Goal: Transaction & Acquisition: Register for event/course

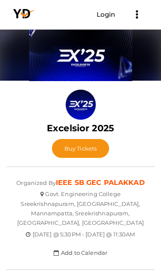
click at [94, 153] on button "Buy Tickets" at bounding box center [81, 148] width 58 height 19
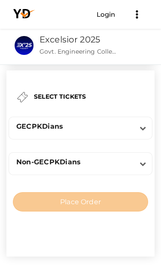
click at [142, 128] on icon at bounding box center [143, 128] width 6 height 6
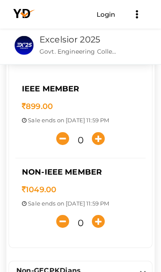
scroll to position [79, 0]
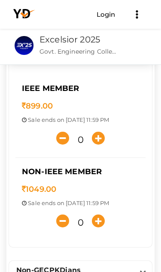
click at [102, 223] on icon "button" at bounding box center [98, 221] width 13 height 13
type input "1"
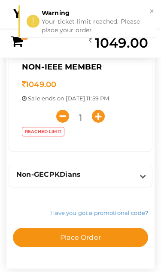
scroll to position [187, 0]
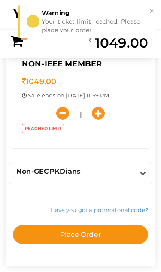
click at [108, 236] on button "Place Order" at bounding box center [80, 234] width 135 height 19
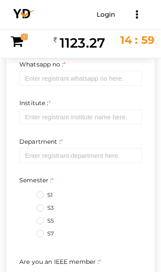
scroll to position [0, 0]
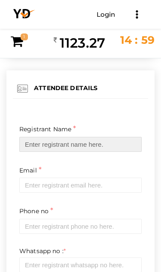
click at [122, 143] on input "text" at bounding box center [80, 144] width 122 height 15
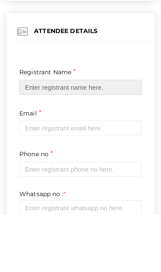
type input "Mohamed Fahad"
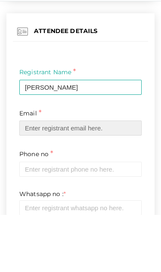
scroll to position [1, 0]
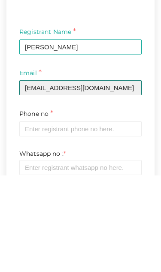
type input "fahadmk77@gmail.com"
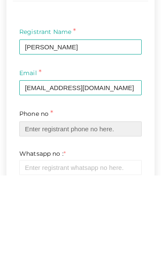
click at [31, 218] on input "text" at bounding box center [80, 225] width 122 height 15
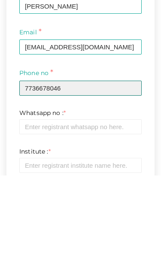
click at [106, 177] on input "7736678046" at bounding box center [80, 184] width 122 height 15
type input "7736678046"
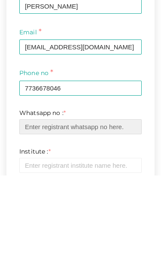
click at [52, 216] on input "text" at bounding box center [80, 223] width 122 height 15
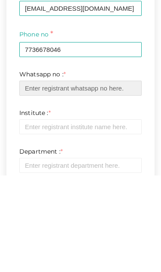
paste input "7736678046"
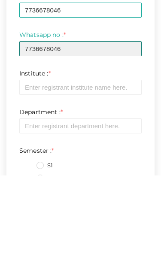
scroll to position [121, 0]
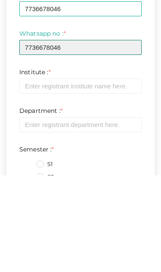
type input "7736678046"
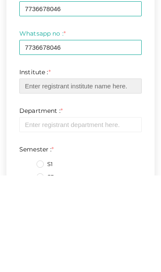
click at [129, 175] on input "text" at bounding box center [80, 182] width 122 height 15
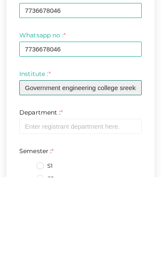
type input "Government engineering college sreekrishnapuram"
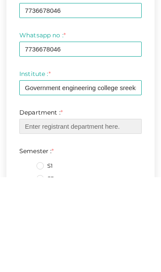
click at [117, 214] on input "text" at bounding box center [80, 221] width 122 height 15
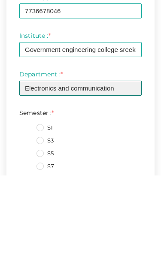
type input "Electronics and communication"
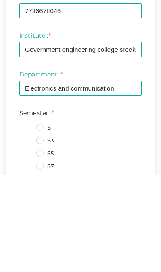
click at [40, 233] on label "S3" at bounding box center [44, 237] width 17 height 9
click at [28, 235] on input "S3" at bounding box center [28, 235] width 0 height 0
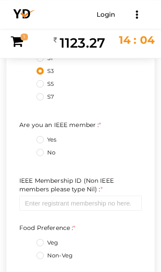
scroll to position [325, 0]
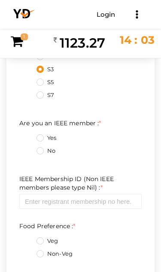
click at [41, 152] on label "No" at bounding box center [45, 151] width 19 height 9
click at [28, 149] on member\+1\+ "No" at bounding box center [28, 149] width 0 height 0
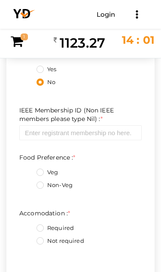
scroll to position [411, 0]
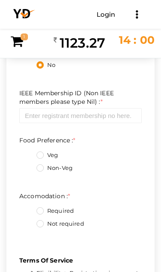
click at [40, 224] on label "Not required" at bounding box center [60, 224] width 48 height 9
click at [28, 222] on input "Not required" at bounding box center [28, 222] width 0 height 0
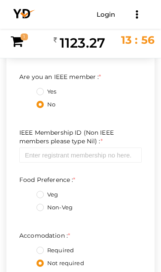
scroll to position [373, 0]
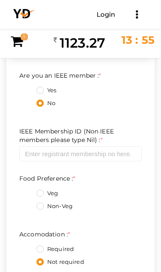
click at [42, 210] on label "Non-Veg" at bounding box center [54, 206] width 36 height 9
click at [28, 204] on Preference\+1\+ "Non-Veg" at bounding box center [28, 204] width 0 height 0
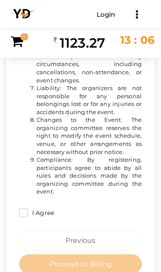
scroll to position [854, 0]
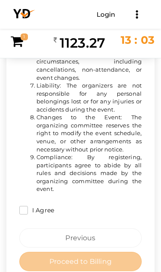
click at [25, 206] on input "I Agree" at bounding box center [23, 210] width 9 height 9
checkbox input "true"
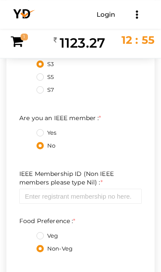
scroll to position [330, 0]
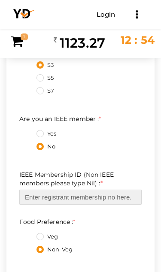
click at [125, 198] on input "text" at bounding box center [80, 197] width 122 height 15
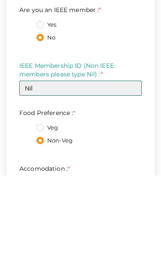
type input "Nil"
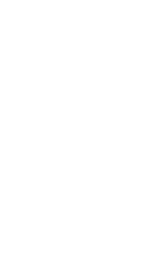
scroll to position [957, 0]
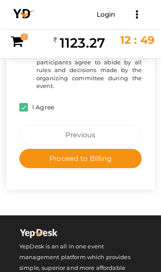
click at [124, 152] on button "Proceed to Billing" at bounding box center [80, 158] width 122 height 19
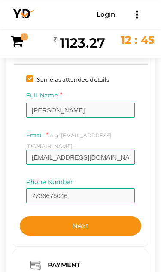
scroll to position [79, 0]
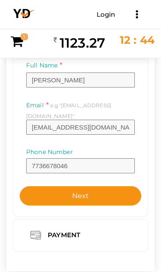
click at [120, 187] on button "Next" at bounding box center [81, 195] width 122 height 19
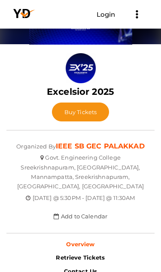
scroll to position [37, 0]
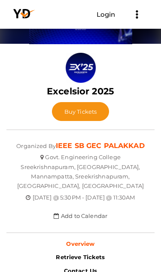
click at [101, 116] on button "Buy Tickets" at bounding box center [81, 111] width 58 height 19
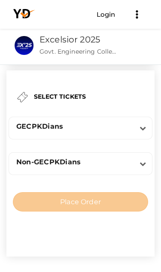
click at [136, 134] on div "GECPKDians" at bounding box center [76, 128] width 125 height 12
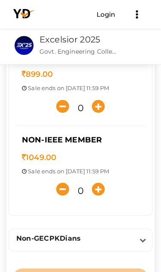
scroll to position [125, 0]
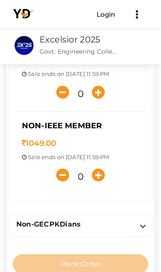
click at [101, 178] on icon "button" at bounding box center [98, 175] width 13 height 13
type input "1"
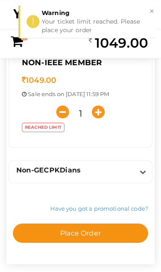
scroll to position [188, 0]
click at [112, 235] on button "Place Order" at bounding box center [80, 233] width 135 height 19
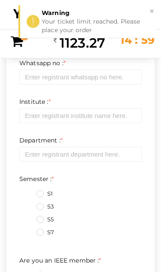
scroll to position [0, 0]
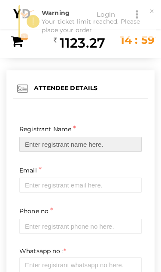
click at [123, 146] on input "text" at bounding box center [80, 144] width 122 height 15
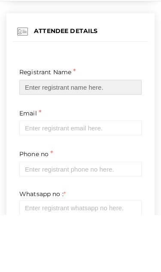
type input "Mohamed Fahad"
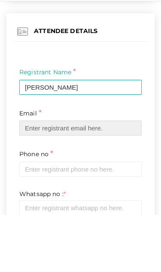
scroll to position [1, 0]
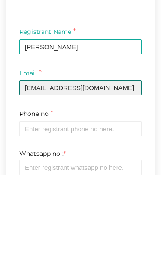
type input "fahadmk77@gmail.com"
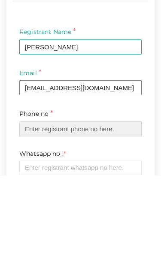
click at [128, 218] on input "text" at bounding box center [80, 225] width 122 height 15
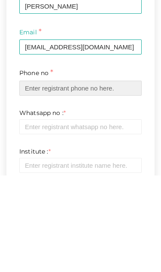
click at [113, 177] on input "text" at bounding box center [80, 184] width 122 height 15
paste input "7736678046"
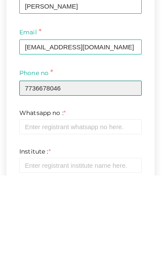
type input "7736678046"
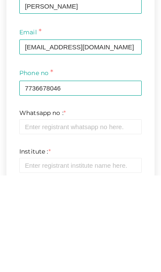
click at [122, 216] on input "text" at bounding box center [80, 223] width 122 height 15
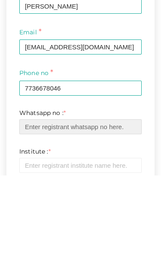
scroll to position [80, 0]
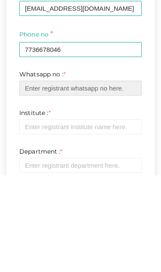
click at [30, 177] on input "text" at bounding box center [80, 184] width 122 height 15
paste input "7736678046"
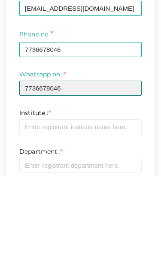
type input "7736678046"
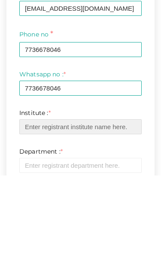
click at [124, 216] on input "text" at bounding box center [80, 223] width 122 height 15
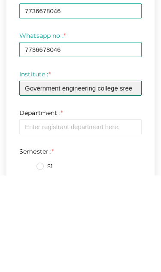
click at [133, 177] on input "Government engineering college sree" at bounding box center [80, 184] width 122 height 15
click at [88, 177] on input "Government engineering college sreekrishnapuram" at bounding box center [80, 184] width 122 height 15
click at [127, 177] on input "Government engineering college sreekrishnapuram" at bounding box center [80, 184] width 122 height 15
click at [104, 177] on input "Government engineering college sreekrishnapuram" at bounding box center [80, 184] width 122 height 15
click at [91, 177] on input "Government engineering college sreekrishnapuram" at bounding box center [80, 184] width 122 height 15
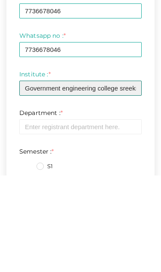
click at [83, 177] on input "Government engineering college sreekrishnapuram" at bounding box center [80, 184] width 122 height 15
type input "Government engineering college sreekrishnapuram"
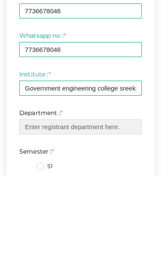
click at [97, 216] on input "text" at bounding box center [80, 223] width 122 height 15
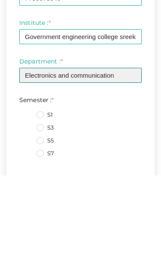
type input "Electronics and communication"
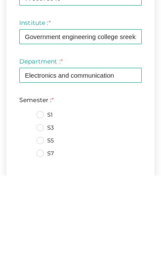
click at [39, 220] on label "S3" at bounding box center [44, 224] width 17 height 9
click at [28, 222] on input "S3" at bounding box center [28, 222] width 0 height 0
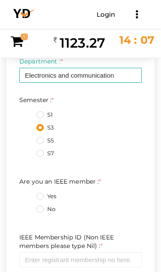
click at [41, 211] on label "No" at bounding box center [45, 209] width 19 height 9
click at [28, 207] on member\+1\+ "No" at bounding box center [28, 207] width 0 height 0
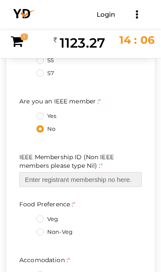
click at [116, 180] on input "text" at bounding box center [80, 179] width 122 height 15
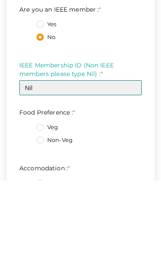
type input "Nil"
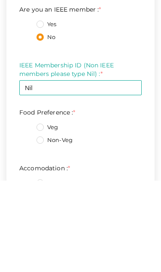
click at [40, 228] on label "Non-Veg" at bounding box center [54, 232] width 36 height 9
click at [28, 230] on Preference\+1\+ "Non-Veg" at bounding box center [28, 230] width 0 height 0
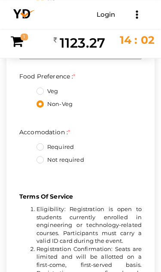
click at [40, 162] on label "Not required" at bounding box center [60, 160] width 48 height 9
click at [28, 158] on input "Not required" at bounding box center [28, 158] width 0 height 0
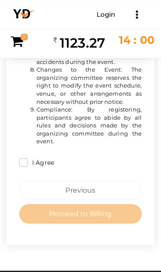
click at [24, 158] on input "I Agree" at bounding box center [23, 162] width 9 height 9
checkbox input "true"
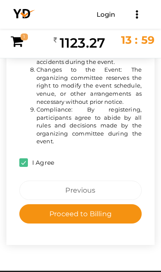
click at [116, 204] on button "Proceed to Billing" at bounding box center [80, 213] width 122 height 19
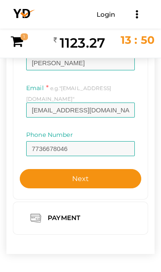
scroll to position [97, 0]
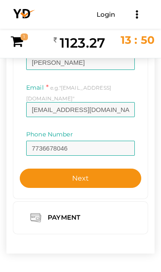
click at [78, 213] on div "Payment" at bounding box center [65, 218] width 48 height 11
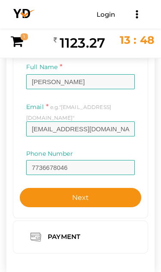
scroll to position [78, 0]
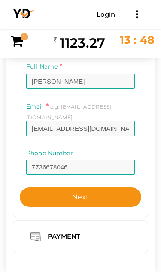
click at [68, 231] on div "Payment" at bounding box center [65, 236] width 48 height 11
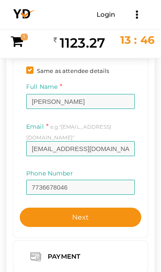
scroll to position [58, 0]
click at [117, 210] on button "Next" at bounding box center [81, 217] width 122 height 19
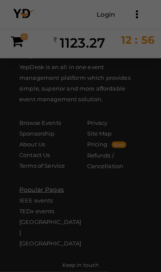
scroll to position [247, 0]
